Goal: Find specific page/section: Locate a particular part of the current website

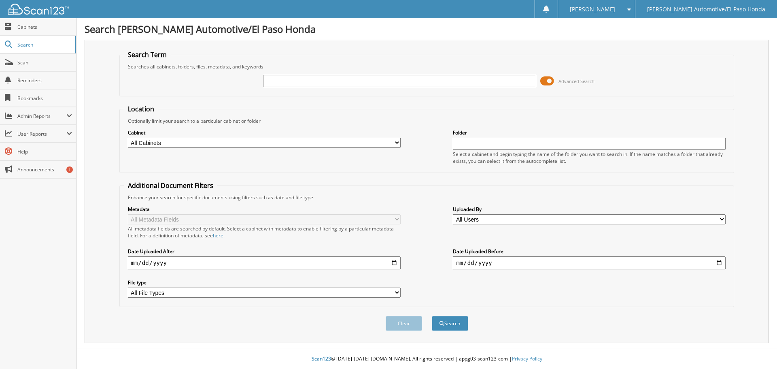
click at [377, 82] on input "text" at bounding box center [399, 81] width 273 height 12
type input "3878125"
click at [432, 316] on button "Search" at bounding box center [450, 323] width 36 height 15
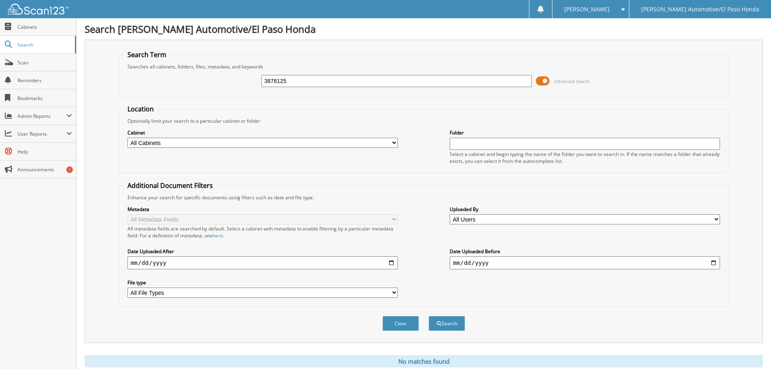
click at [542, 82] on span at bounding box center [543, 81] width 14 height 12
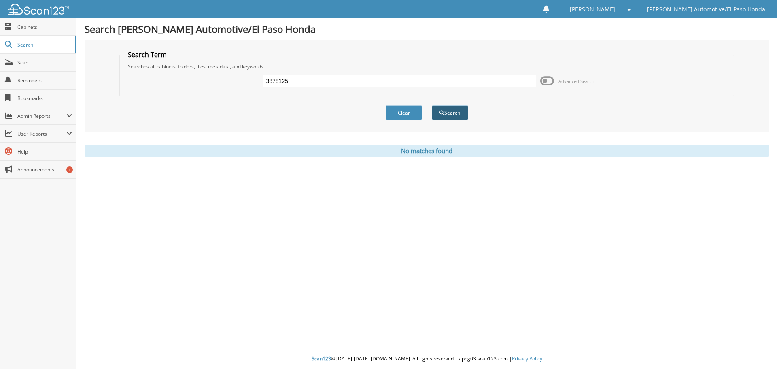
click at [448, 110] on button "Search" at bounding box center [450, 112] width 36 height 15
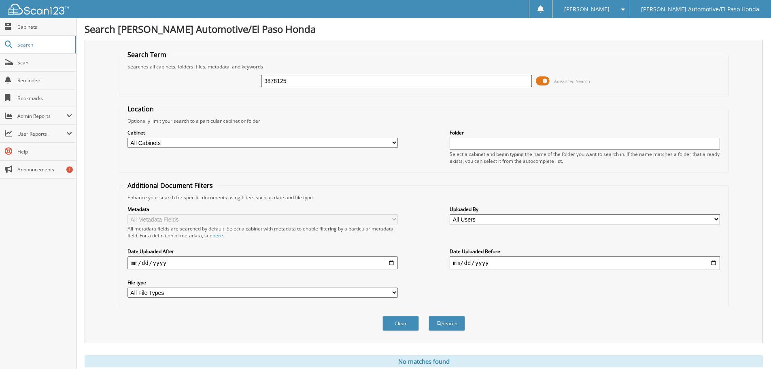
click at [609, 7] on span "[PERSON_NAME]" at bounding box center [586, 9] width 45 height 5
drag, startPoint x: 646, startPoint y: 41, endPoint x: 613, endPoint y: 34, distance: 33.9
click at [629, 41] on link "Logout" at bounding box center [590, 39] width 76 height 14
